Goal: Task Accomplishment & Management: Manage account settings

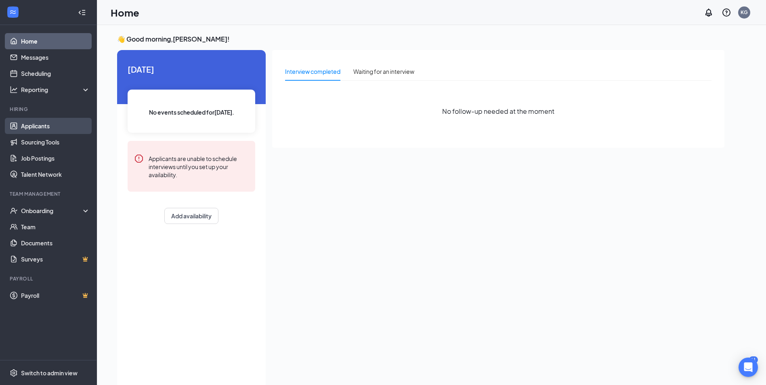
click at [32, 124] on link "Applicants" at bounding box center [55, 126] width 69 height 16
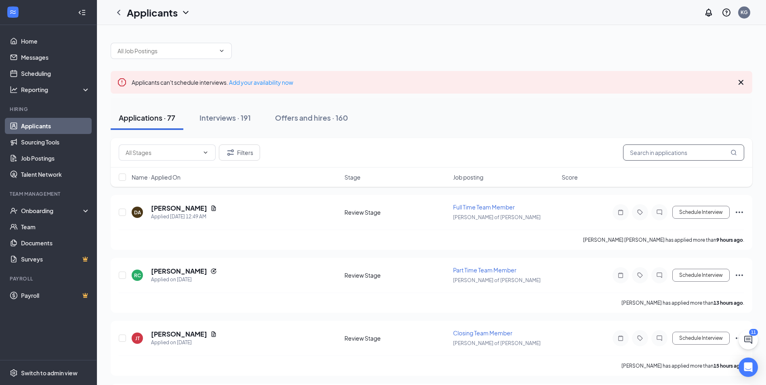
click at [650, 155] on input "text" at bounding box center [683, 153] width 121 height 16
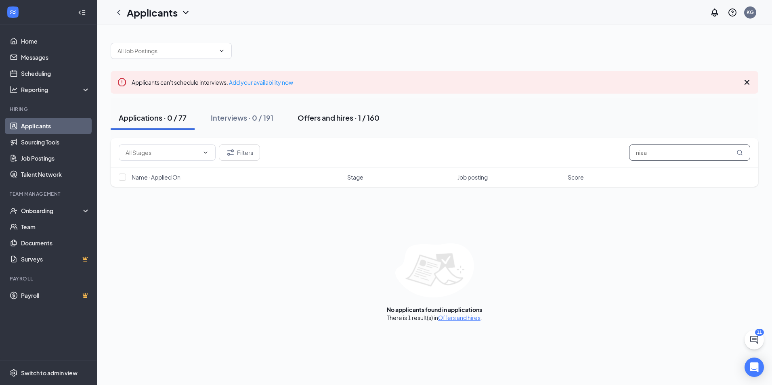
type input "niaa"
click at [350, 115] on div "Offers and hires · 1 / 160" at bounding box center [339, 118] width 82 height 10
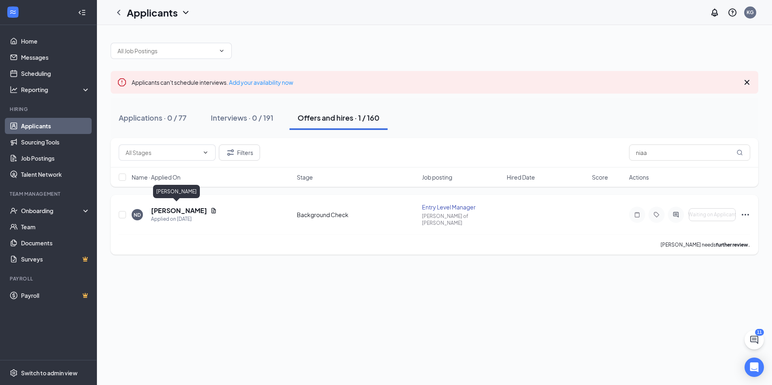
click at [161, 209] on h5 "[PERSON_NAME]" at bounding box center [179, 210] width 56 height 9
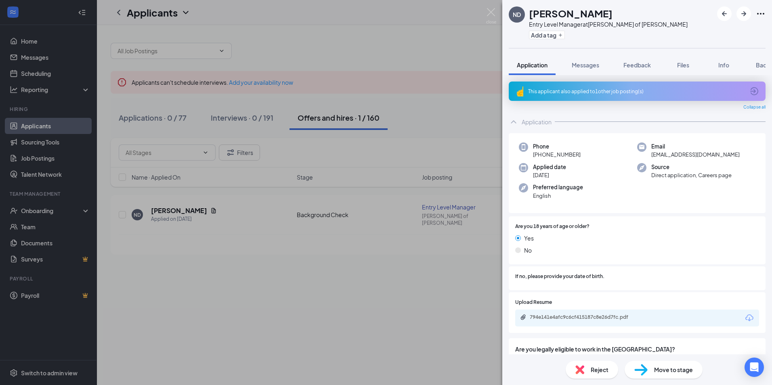
click at [687, 373] on span "Move to stage" at bounding box center [673, 370] width 39 height 9
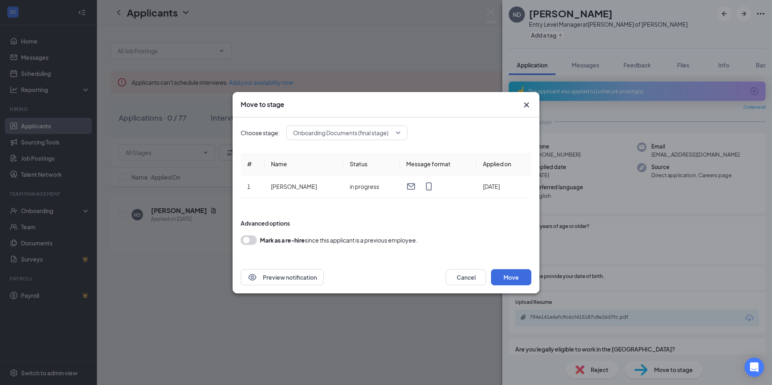
click at [527, 103] on icon "Cross" at bounding box center [527, 105] width 10 height 10
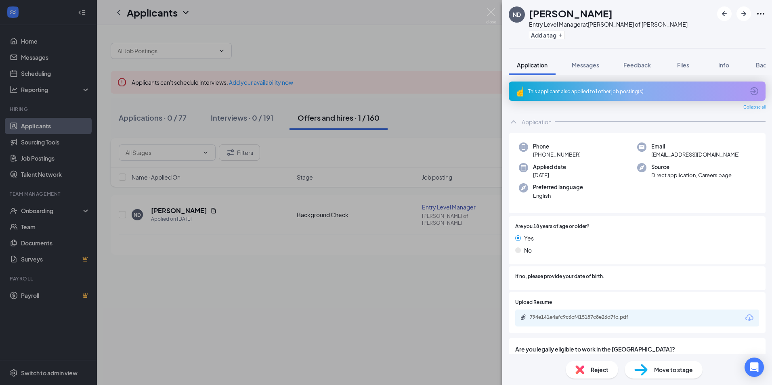
click at [421, 282] on div "ND [PERSON_NAME] Entry Level Manager at [PERSON_NAME] of [PERSON_NAME] Add a ta…" at bounding box center [386, 192] width 772 height 385
